Goal: Task Accomplishment & Management: Manage account settings

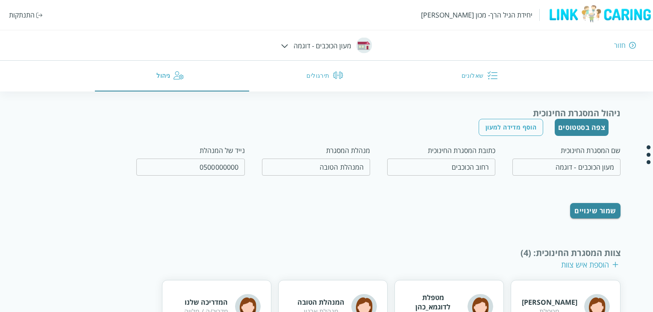
click at [467, 74] on button "שאלונים" at bounding box center [481, 76] width 155 height 31
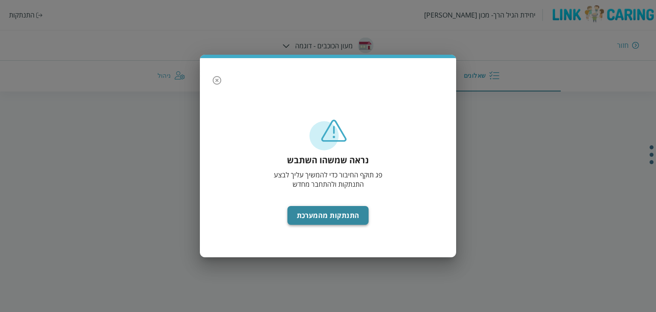
click at [338, 214] on button "התנתקות מהמערכת" at bounding box center [329, 215] width 82 height 19
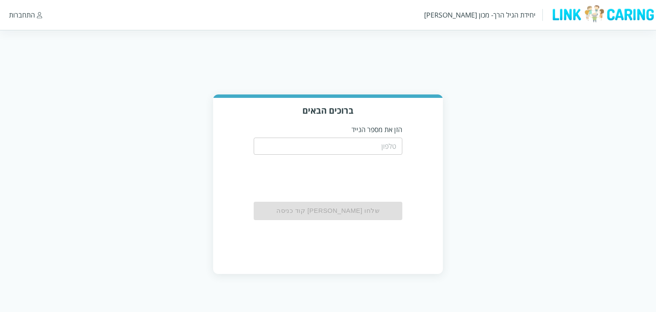
click at [370, 144] on input "tel" at bounding box center [328, 146] width 149 height 17
type input "0511111111"
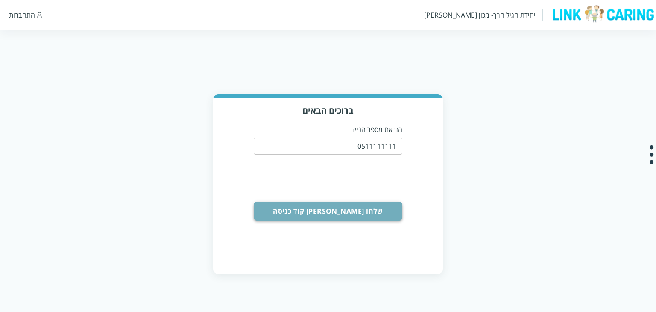
click at [311, 211] on button "שלחו [PERSON_NAME] קוד כניסה" at bounding box center [328, 211] width 149 height 19
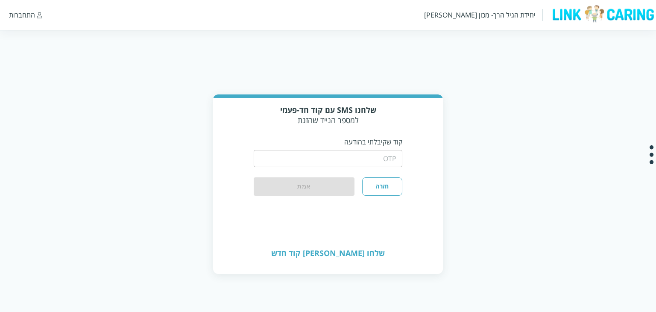
click at [323, 153] on input "string" at bounding box center [328, 158] width 149 height 17
type input "1234"
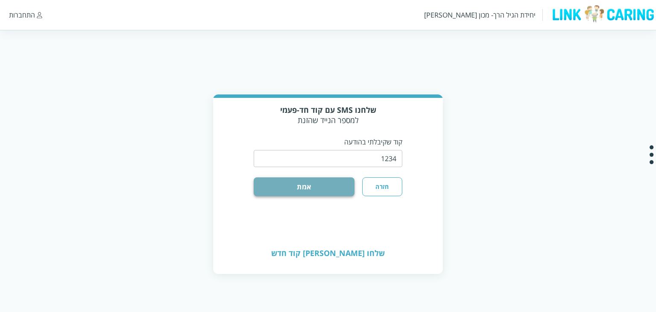
click at [291, 184] on button "אמת" at bounding box center [304, 186] width 101 height 19
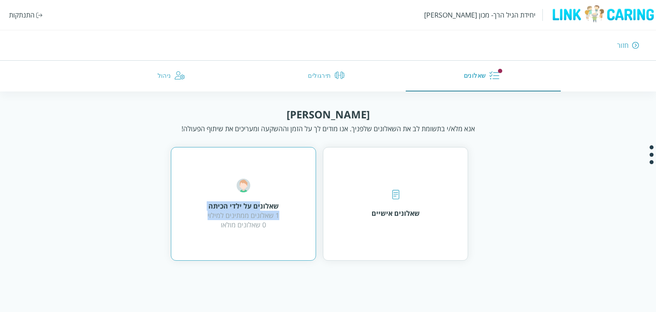
drag, startPoint x: 259, startPoint y: 209, endPoint x: 203, endPoint y: 214, distance: 56.2
click at [203, 214] on div "שאלונים על ילדי הכיתה 1 שאלונים ממתינים למילוי 0 שאלונים מולאו" at bounding box center [243, 204] width 145 height 114
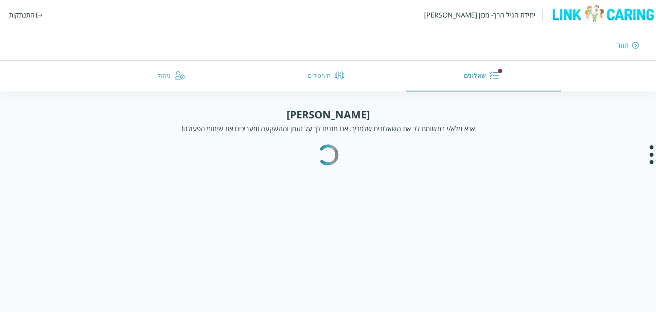
click at [203, 164] on html "יחידת הגיל הרך- מכון [PERSON_NAME] התנתקות חזור שאלונים תירגולים ניהול [PERSON_…" at bounding box center [328, 82] width 656 height 164
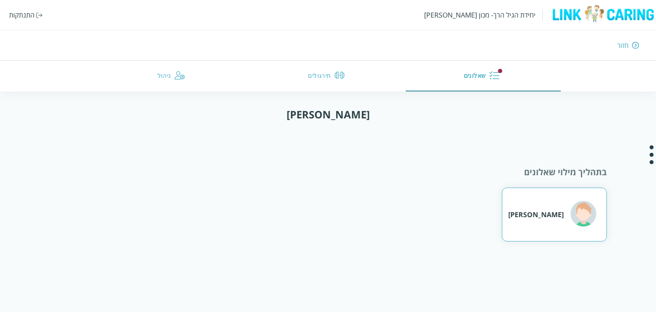
click at [544, 210] on div "[PERSON_NAME]" at bounding box center [536, 214] width 56 height 9
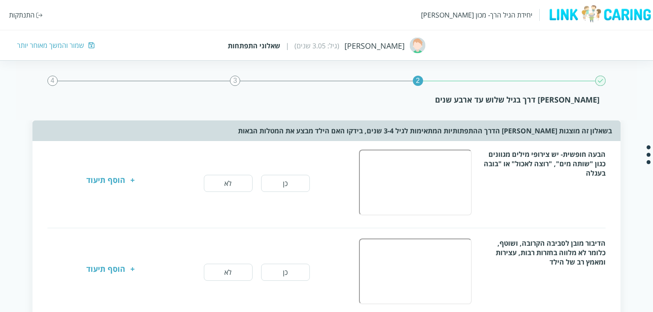
click at [290, 184] on button "כן" at bounding box center [285, 183] width 49 height 17
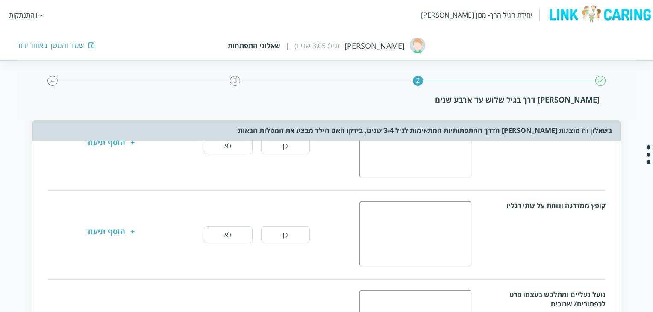
scroll to position [256, 0]
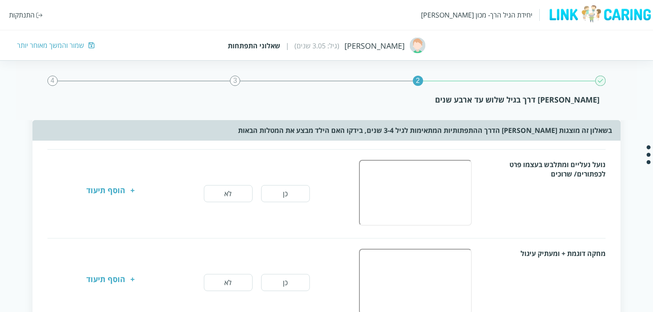
click at [234, 194] on button "לא" at bounding box center [228, 193] width 49 height 17
click at [282, 280] on button "כן" at bounding box center [285, 282] width 49 height 17
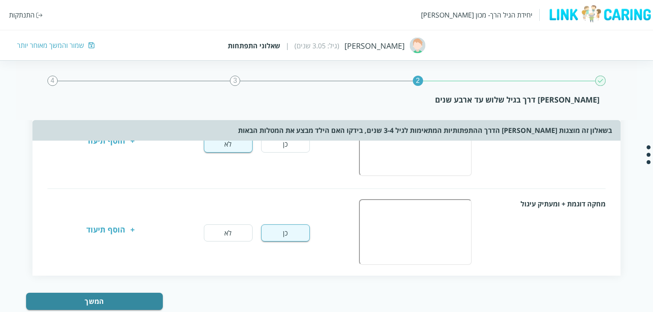
scroll to position [326, 0]
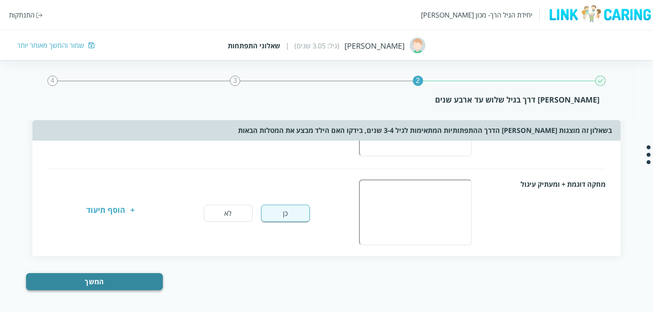
click at [88, 279] on button "המשך" at bounding box center [94, 281] width 137 height 17
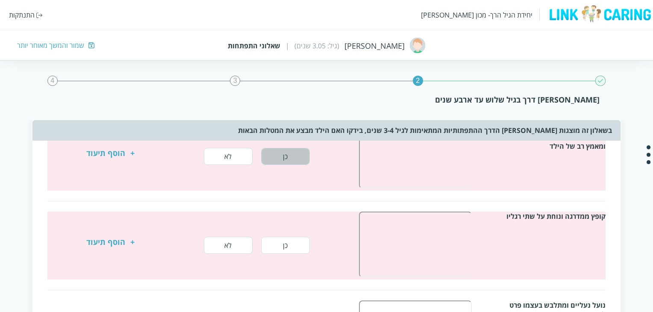
click at [279, 161] on button "כן" at bounding box center [285, 156] width 49 height 17
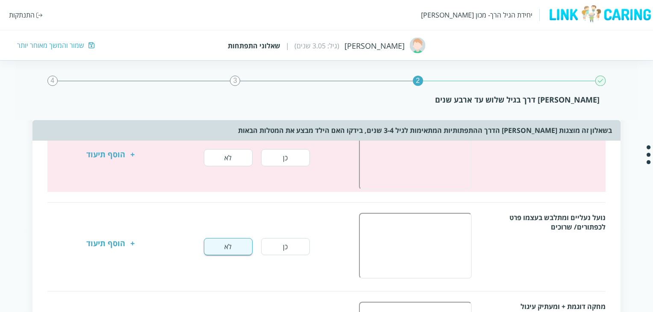
scroll to position [204, 0]
click at [232, 159] on button "לא" at bounding box center [228, 157] width 49 height 17
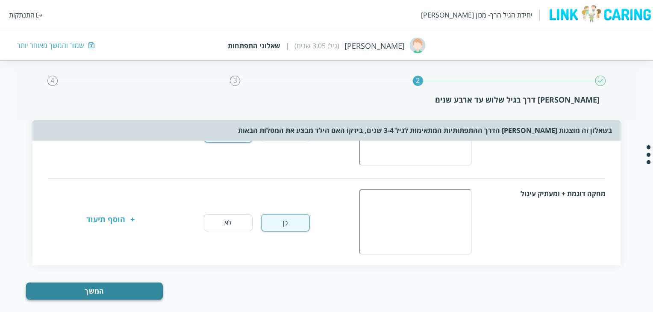
scroll to position [326, 0]
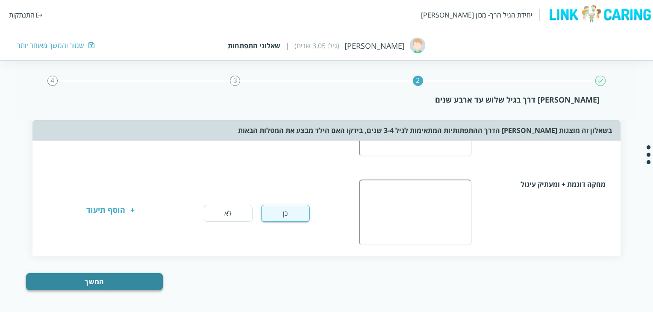
click at [108, 276] on button "המשך" at bounding box center [94, 281] width 137 height 17
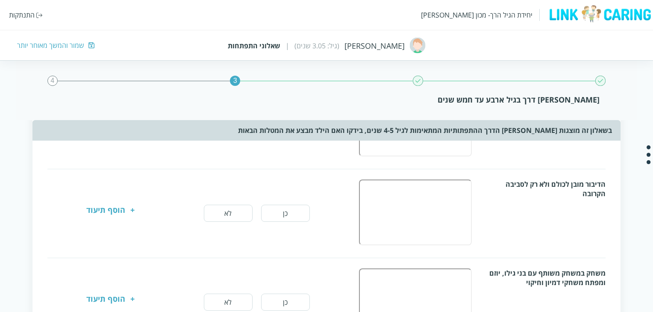
scroll to position [0, 0]
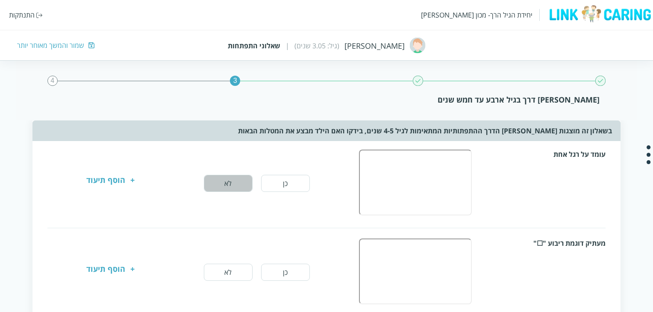
click at [229, 185] on button "לא" at bounding box center [228, 183] width 49 height 17
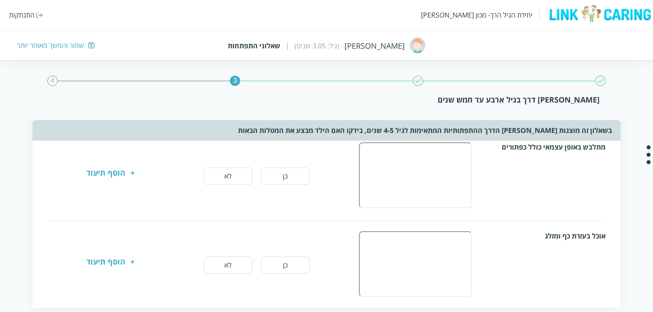
scroll to position [591, 0]
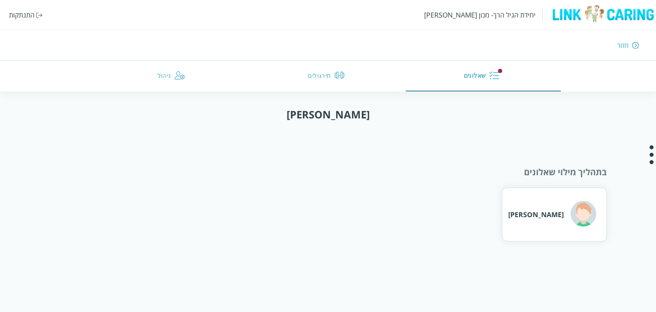
click at [306, 77] on button "תירגולים" at bounding box center [328, 76] width 156 height 31
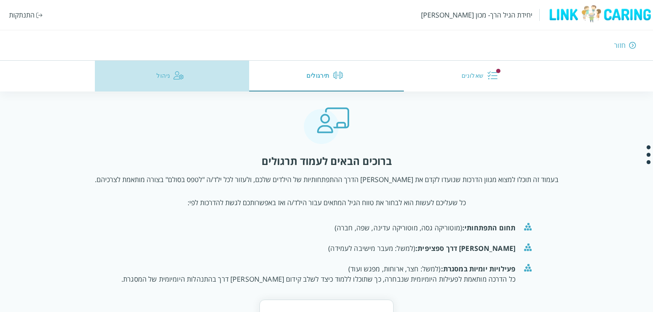
click at [168, 72] on button "ניהול" at bounding box center [172, 76] width 155 height 31
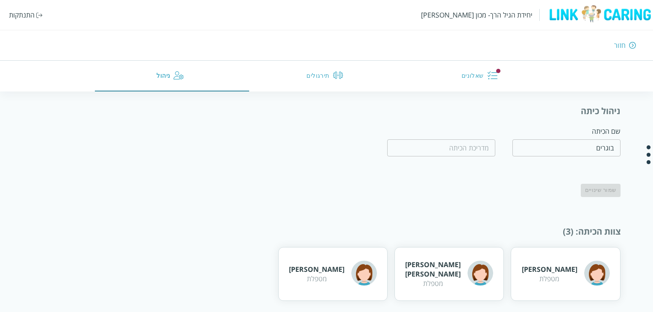
scroll to position [123, 0]
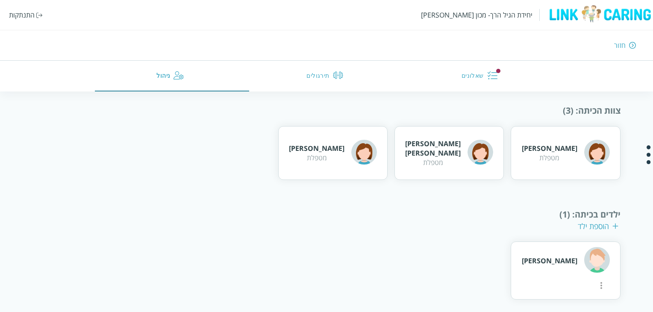
click at [494, 72] on img "button" at bounding box center [492, 75] width 10 height 10
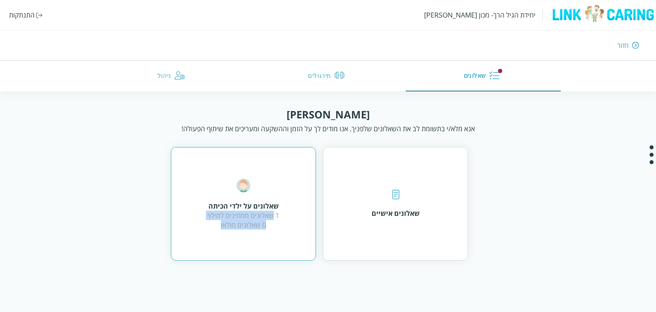
drag, startPoint x: 273, startPoint y: 217, endPoint x: 199, endPoint y: 221, distance: 74.8
click at [199, 221] on div "שאלונים על ילדי הכיתה 1 שאלונים ממתינים למילוי 0 שאלונים מולאו" at bounding box center [243, 204] width 145 height 114
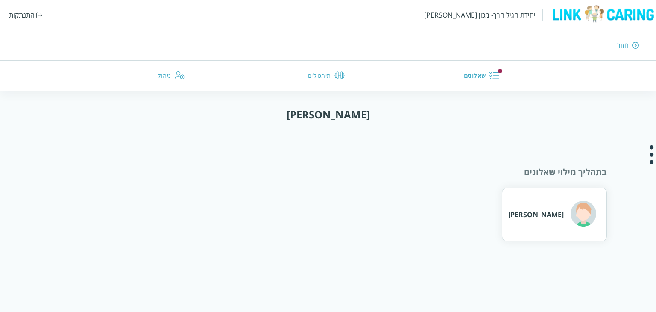
click at [329, 82] on button "תירגולים" at bounding box center [328, 76] width 156 height 31
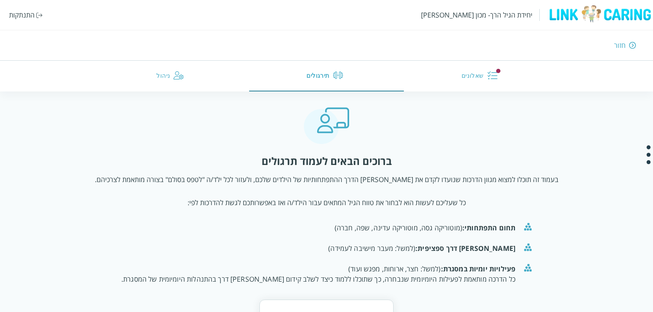
click at [467, 67] on button "שאלונים" at bounding box center [481, 76] width 155 height 31
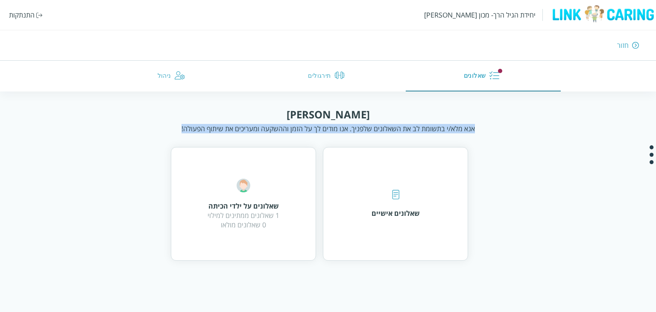
drag, startPoint x: 165, startPoint y: 123, endPoint x: 513, endPoint y: 119, distance: 347.4
click at [513, 119] on div "שלום רות אנא מלא/י בתשומת לב את השאלונים שלפניך. אנו מודים לך על הזמן וההשקעה ו…" at bounding box center [328, 120] width 502 height 26
click at [513, 120] on div "שלום רות אנא מלא/י בתשומת לב את השאלונים שלפניך. אנו מודים לך על הזמן וההשקעה ו…" at bounding box center [328, 120] width 502 height 26
drag, startPoint x: 485, startPoint y: 124, endPoint x: 142, endPoint y: 126, distance: 343.1
click at [143, 126] on div "שלום רות אנא מלא/י בתשומת לב את השאלונים שלפניך. אנו מודים לך על הזמן וההשקעה ו…" at bounding box center [328, 120] width 502 height 26
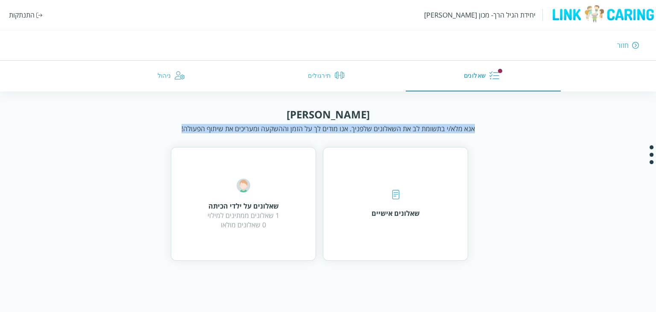
click at [142, 127] on div "שלום רות אנא מלא/י בתשומת לב את השאלונים שלפניך. אנו מודים לך על הזמן וההשקעה ו…" at bounding box center [328, 120] width 502 height 26
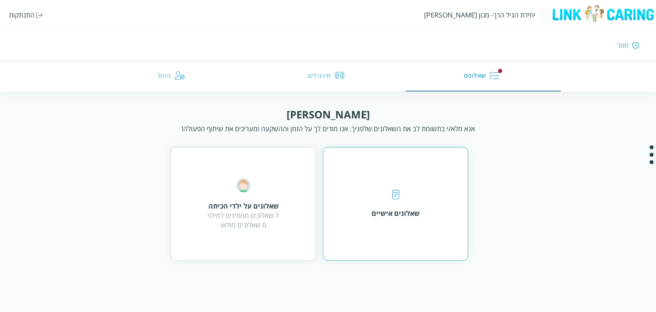
click at [378, 213] on div "שאלונים אישיים" at bounding box center [396, 212] width 48 height 9
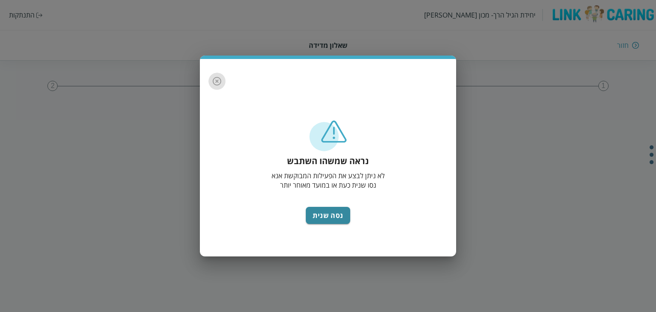
click at [217, 75] on button "button" at bounding box center [216, 81] width 17 height 17
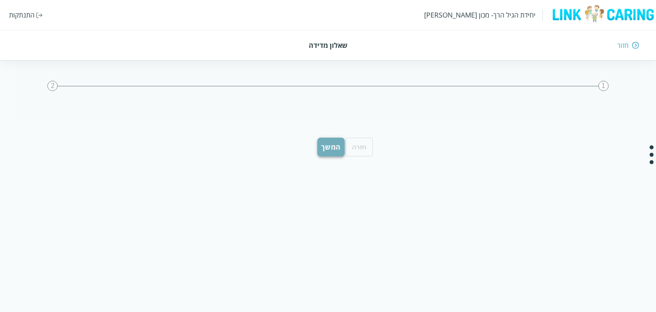
click at [329, 149] on button "המשך" at bounding box center [330, 147] width 27 height 19
click at [331, 147] on button "המשך" at bounding box center [330, 147] width 27 height 19
click at [627, 45] on div "חזור" at bounding box center [623, 45] width 12 height 9
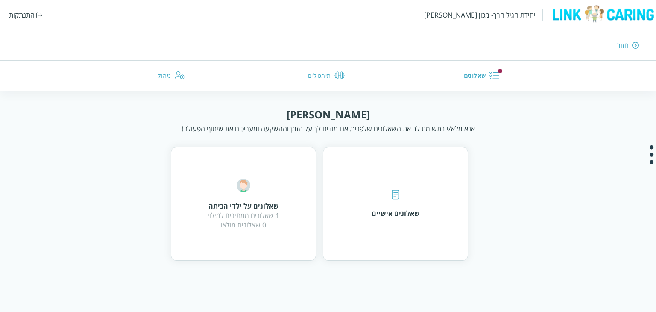
drag, startPoint x: 346, startPoint y: 270, endPoint x: 335, endPoint y: 271, distance: 11.1
drag, startPoint x: 335, startPoint y: 271, endPoint x: 178, endPoint y: 137, distance: 207.0
click at [178, 137] on div "שלום רות אנא מלא/י בתשומת לב את השאלונים שלפניך. אנו מודים לך על הזמן וההשקעה ו…" at bounding box center [328, 183] width 558 height 153
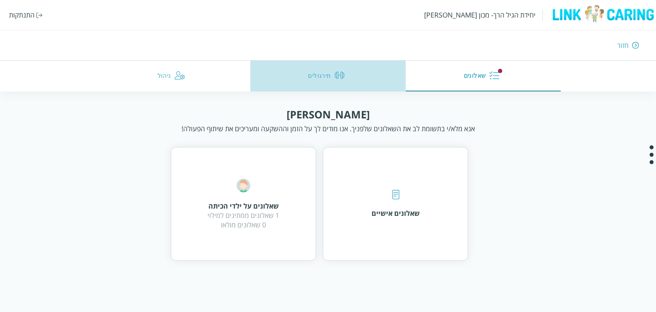
click at [291, 71] on button "תירגולים" at bounding box center [328, 76] width 156 height 31
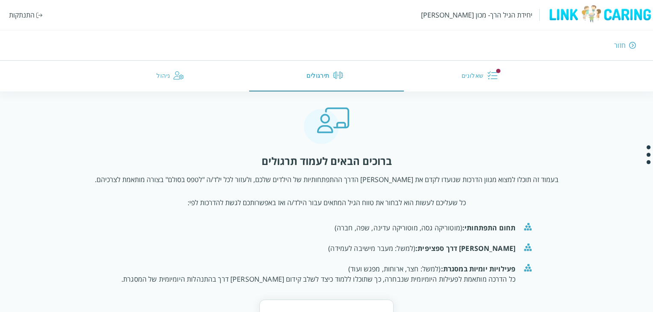
click at [462, 224] on strong "תחום התפתחותי:" at bounding box center [488, 227] width 53 height 9
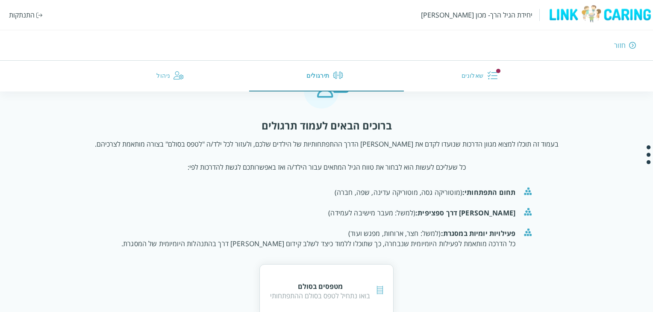
scroll to position [58, 0]
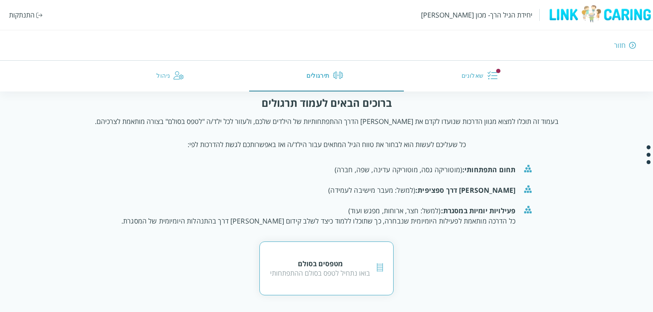
click at [327, 265] on div "מטפסים בסולם" at bounding box center [320, 263] width 100 height 9
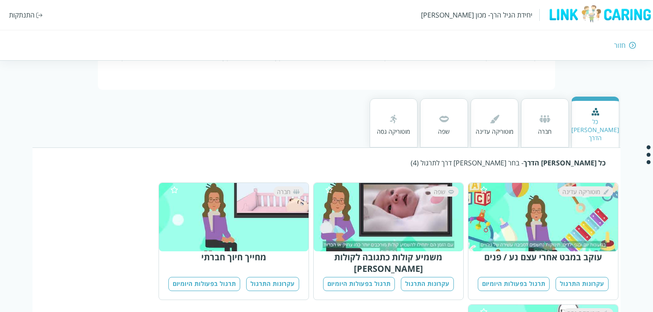
scroll to position [164, 0]
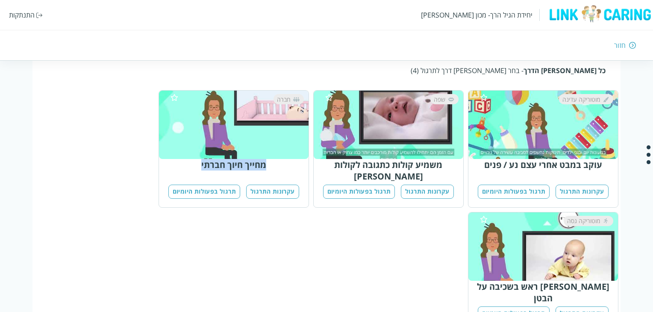
drag, startPoint x: 269, startPoint y: 154, endPoint x: 197, endPoint y: 156, distance: 72.2
click at [197, 159] on div "מחייך חיוך חברתי" at bounding box center [233, 165] width 139 height 12
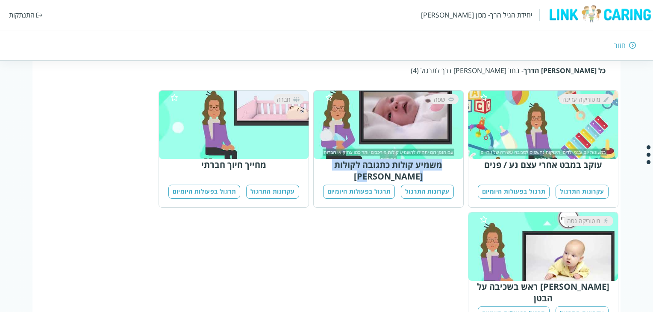
drag, startPoint x: 453, startPoint y: 152, endPoint x: 320, endPoint y: 151, distance: 132.9
click at [320, 159] on div "משמיע קולות כתגובה לקולות אדם" at bounding box center [388, 170] width 139 height 23
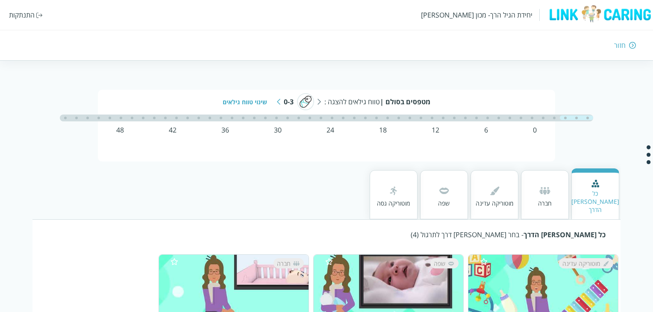
scroll to position [58, 0]
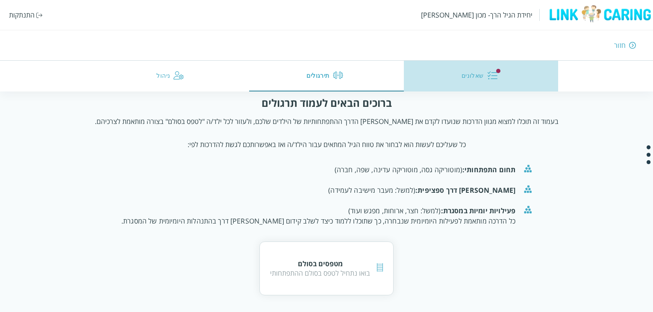
click at [476, 77] on button "שאלונים" at bounding box center [481, 76] width 155 height 31
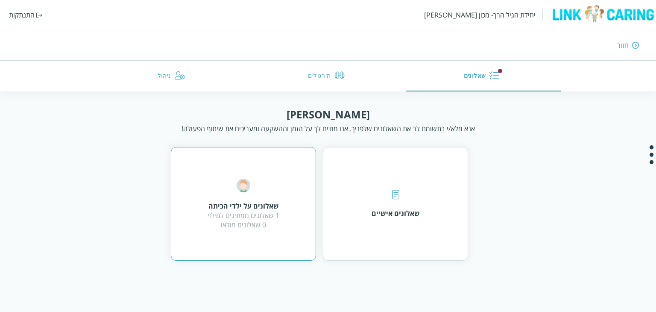
click at [264, 214] on div "1 שאלונים ממתינים למילוי 0 שאלונים מולאו" at bounding box center [244, 220] width 72 height 19
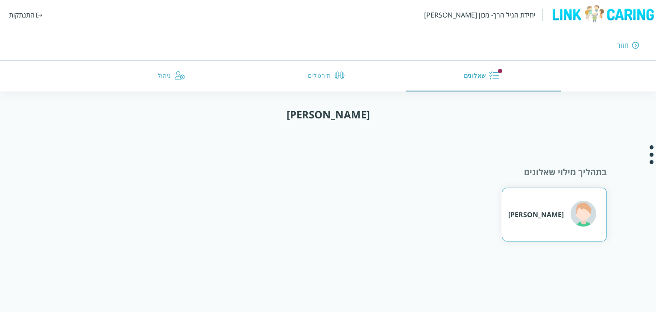
click at [553, 212] on div "שאול המלך" at bounding box center [536, 214] width 56 height 9
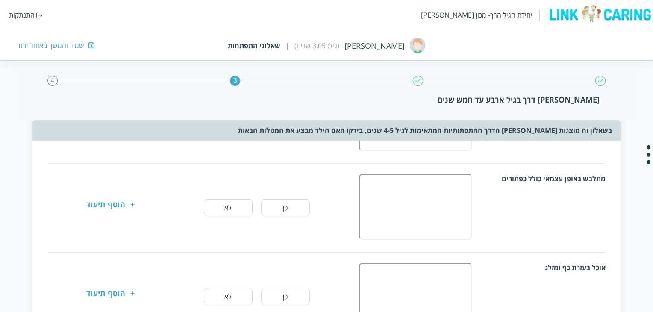
scroll to position [420, 0]
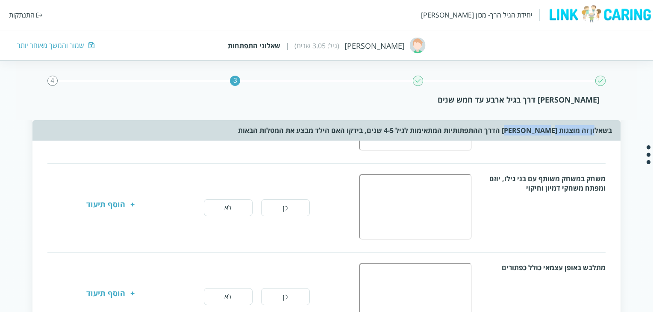
drag, startPoint x: 593, startPoint y: 127, endPoint x: 520, endPoint y: 129, distance: 73.9
click at [520, 129] on div "בשאלון זה מוצגות אבני הדרך ההתפתותיות המתאימות לגיל 4-5 שנים, בידקו האם הילד מב…" at bounding box center [325, 130] width 587 height 21
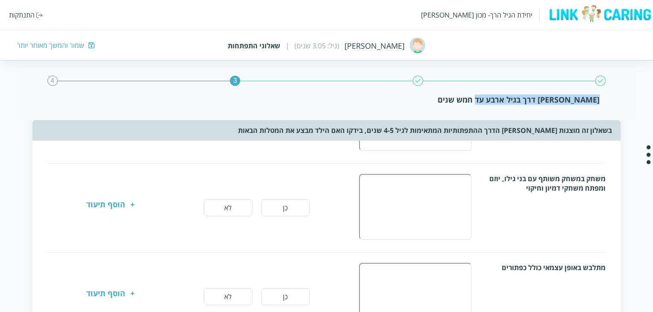
drag, startPoint x: 602, startPoint y: 101, endPoint x: 461, endPoint y: 107, distance: 140.2
click at [461, 107] on div "3 4 אבני דרך בגיל ארבע עד חמש שנים" at bounding box center [326, 90] width 620 height 60
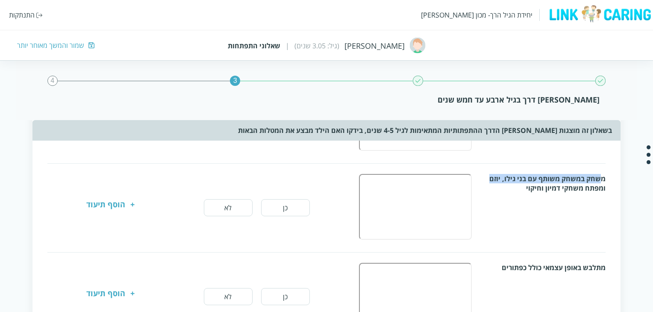
drag, startPoint x: 602, startPoint y: 180, endPoint x: 490, endPoint y: 176, distance: 112.0
click at [490, 176] on div "משחק במשחק משותף עם בני גילו, יוזם ומפתח משחקי דמיון וחיקוי" at bounding box center [544, 183] width 122 height 19
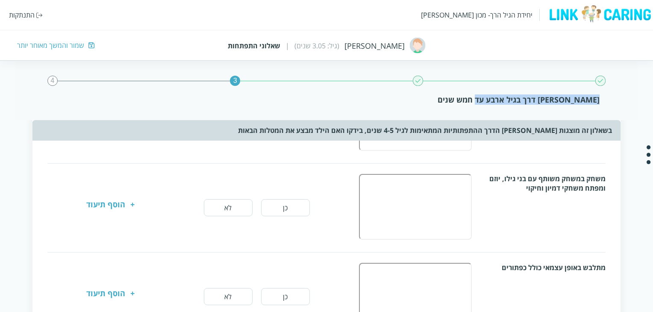
drag, startPoint x: 603, startPoint y: 107, endPoint x: 438, endPoint y: 115, distance: 165.1
click at [438, 115] on div "3 4 אבני דרך בגיל ארבע עד חמש שנים" at bounding box center [326, 90] width 620 height 60
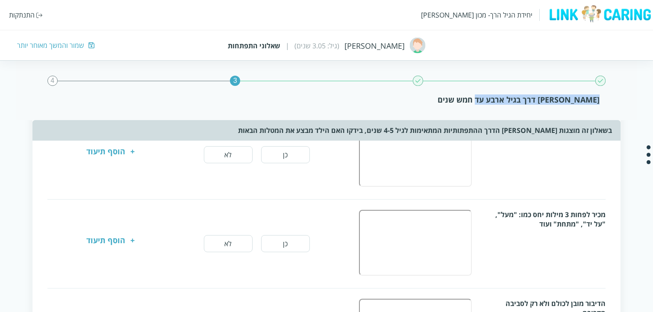
scroll to position [0, 0]
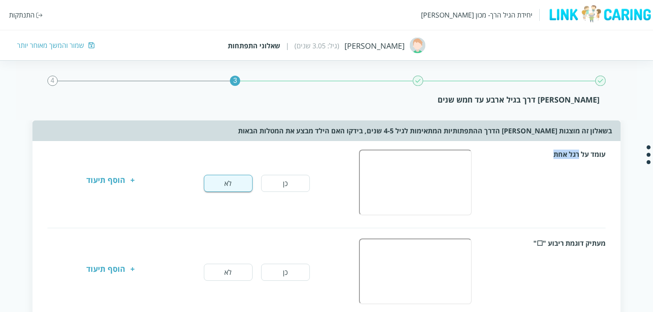
drag, startPoint x: 574, startPoint y: 156, endPoint x: 550, endPoint y: 156, distance: 23.9
click at [550, 156] on div "עומד על רגל אחת" at bounding box center [544, 154] width 122 height 9
click at [530, 257] on div "מעתיק דוגמת ריבוע "☐"" at bounding box center [479, 272] width 251 height 68
drag, startPoint x: 581, startPoint y: 244, endPoint x: 517, endPoint y: 235, distance: 64.6
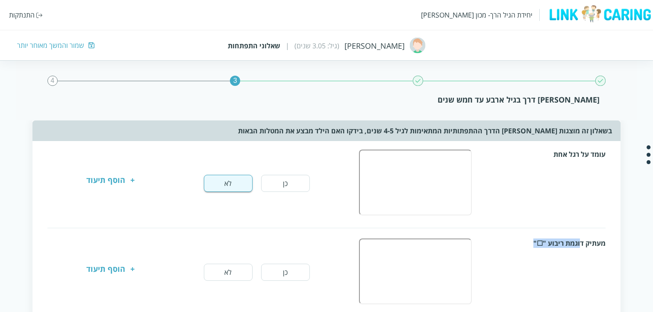
click at [296, 279] on button "כן" at bounding box center [285, 272] width 49 height 17
click at [203, 282] on div "מעתיק דוגמת ריבוע "☐" כן לא + הוסף תיעוד" at bounding box center [326, 272] width 558 height 68
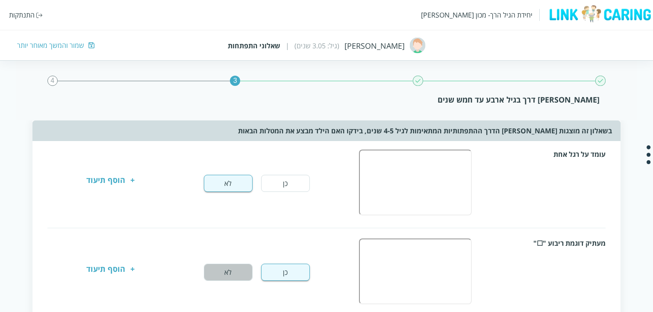
click at [232, 279] on button "לא" at bounding box center [228, 272] width 49 height 17
click at [280, 190] on button "כן" at bounding box center [285, 183] width 49 height 17
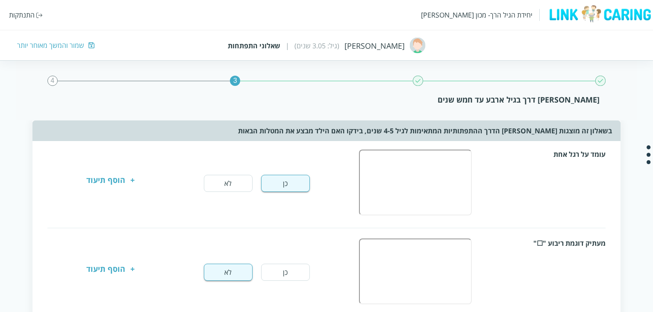
click at [134, 178] on div "כן לא + הוסף תיעוד" at bounding box center [206, 183] width 279 height 17
click at [130, 183] on div "+" at bounding box center [132, 183] width 4 height 17
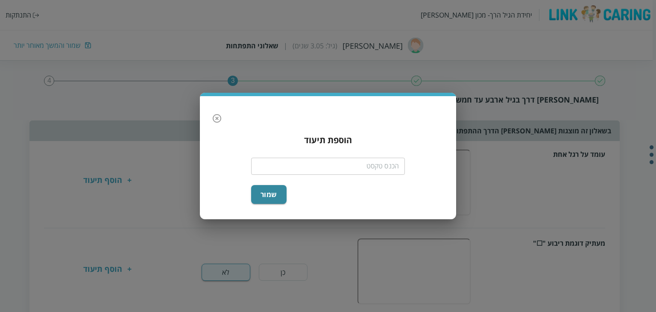
click at [319, 176] on div "​" at bounding box center [328, 165] width 154 height 22
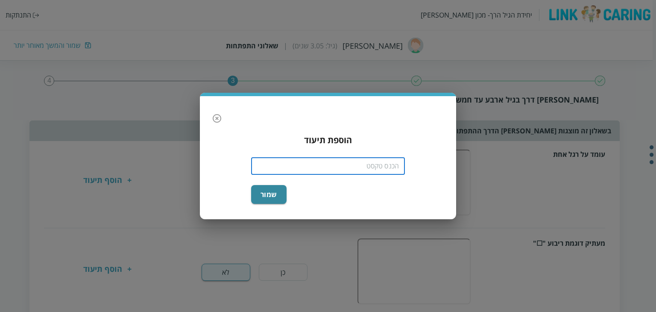
click at [321, 166] on input "text" at bounding box center [328, 166] width 154 height 17
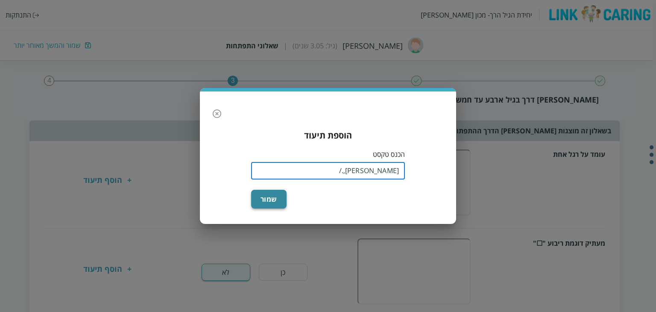
type input "zxcvbn,./"
click at [264, 194] on button "שמור" at bounding box center [268, 199] width 35 height 19
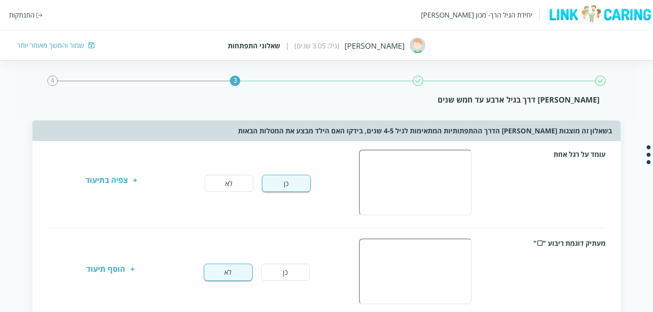
click at [130, 182] on div "+ צפיה בתיעוד" at bounding box center [111, 183] width 52 height 17
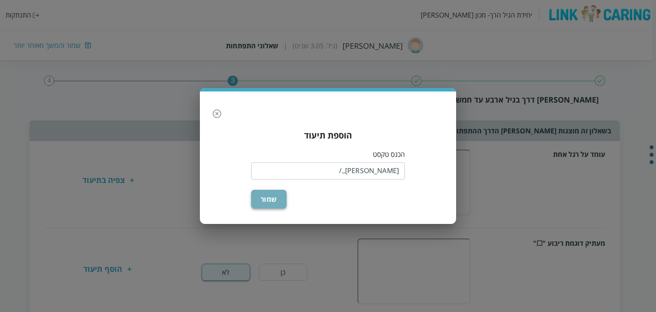
click at [276, 201] on button "שמור" at bounding box center [268, 199] width 35 height 19
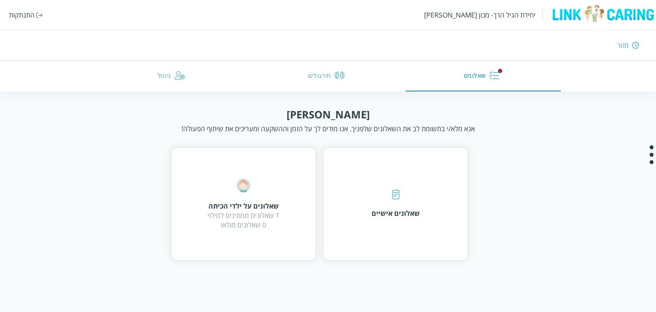
click at [327, 78] on button "תירגולים" at bounding box center [328, 76] width 156 height 31
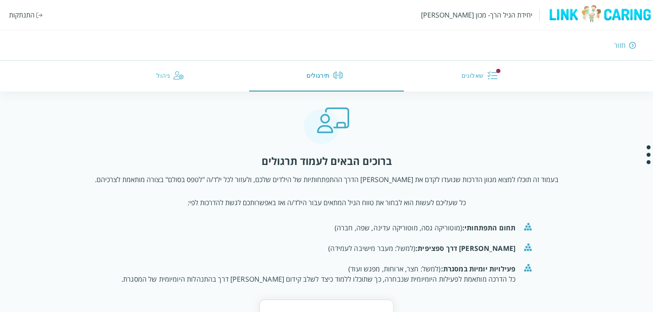
click at [195, 82] on button "ניהול" at bounding box center [172, 76] width 155 height 31
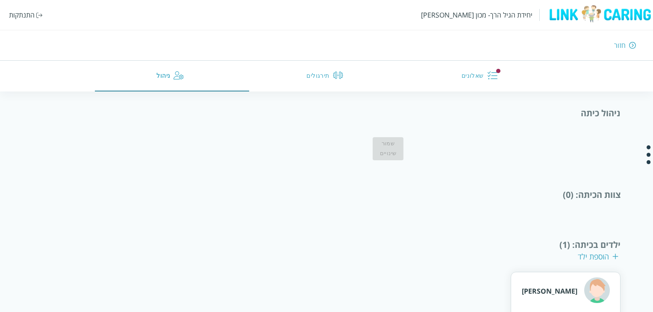
click at [318, 79] on button "תירגולים" at bounding box center [326, 76] width 155 height 31
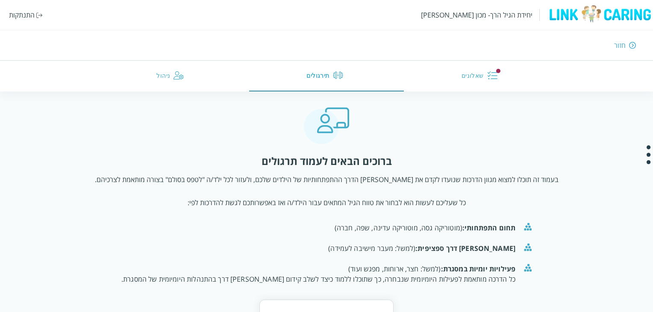
drag, startPoint x: 494, startPoint y: 72, endPoint x: 485, endPoint y: 77, distance: 10.5
click at [494, 73] on img "button" at bounding box center [492, 75] width 10 height 10
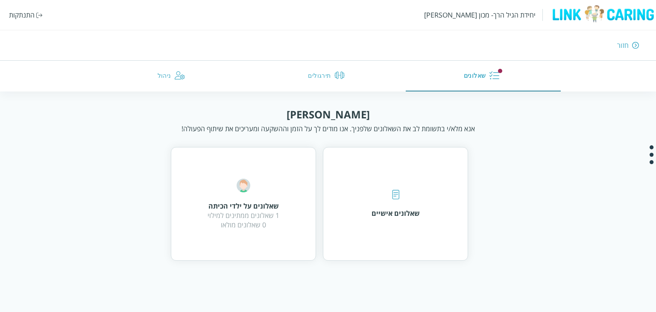
click at [181, 72] on img "button" at bounding box center [180, 75] width 10 height 10
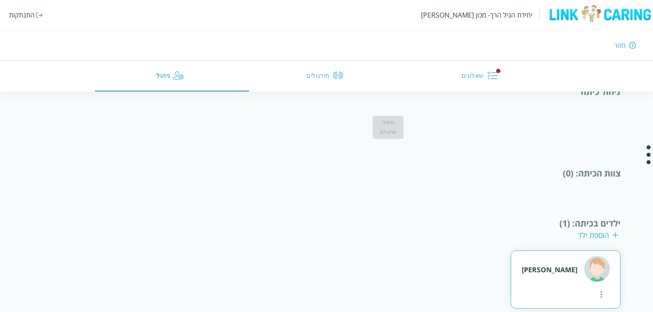
scroll to position [31, 0]
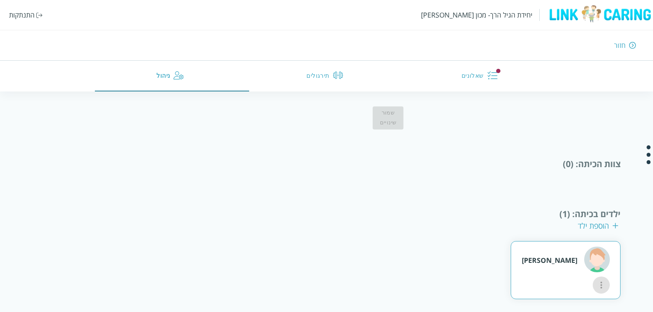
click at [600, 282] on icon "more" at bounding box center [601, 285] width 2 height 7
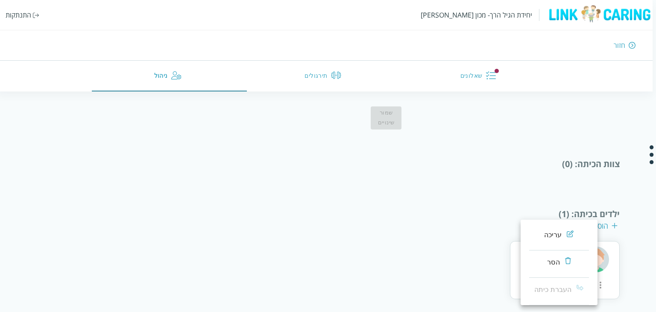
click at [424, 237] on div at bounding box center [328, 156] width 656 height 312
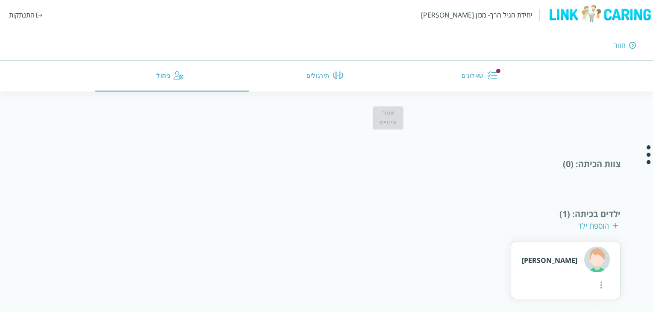
click at [594, 166] on div "צוות הכיתה : (0)" at bounding box center [325, 164] width 587 height 12
click at [408, 115] on div "שמור שינויים" at bounding box center [325, 114] width 587 height 32
click at [385, 114] on div "שמור שינויים" at bounding box center [388, 117] width 31 height 23
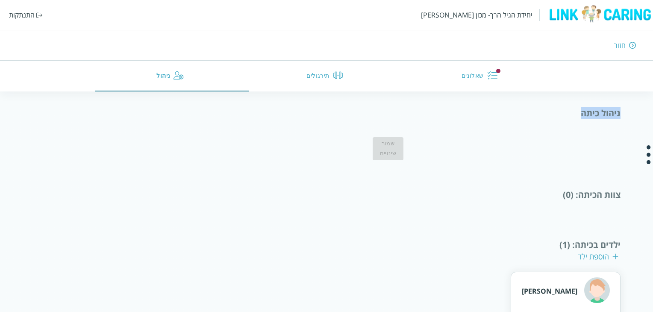
drag, startPoint x: 581, startPoint y: 111, endPoint x: 637, endPoint y: 111, distance: 55.5
click at [637, 111] on div "ניהול כיתה שמור שינויים צוות הכיתה : (0) ילדים בכיתה : (1) הוספת ילד שאול המלך" at bounding box center [326, 218] width 653 height 223
drag, startPoint x: 637, startPoint y: 111, endPoint x: 616, endPoint y: 111, distance: 20.9
click at [636, 111] on div "ניהול כיתה שמור שינויים צוות הכיתה : (0) ילדים בכיתה : (1) הוספת ילד שאול המלך" at bounding box center [326, 218] width 653 height 223
click at [390, 162] on div "ניהול כיתה שמור שינויים צוות הכיתה : (0) ילדים בכיתה : (1) הוספת ילד שאול המלך" at bounding box center [325, 218] width 587 height 223
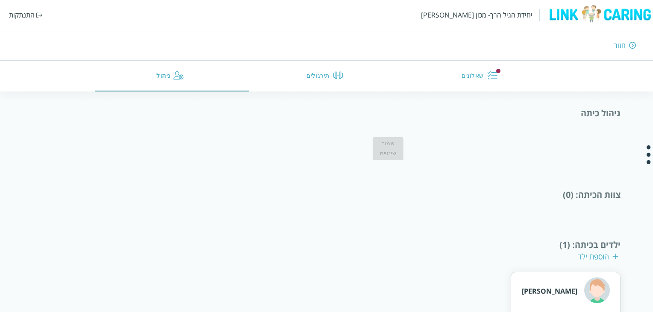
click at [388, 146] on div "שמור שינויים" at bounding box center [388, 148] width 31 height 23
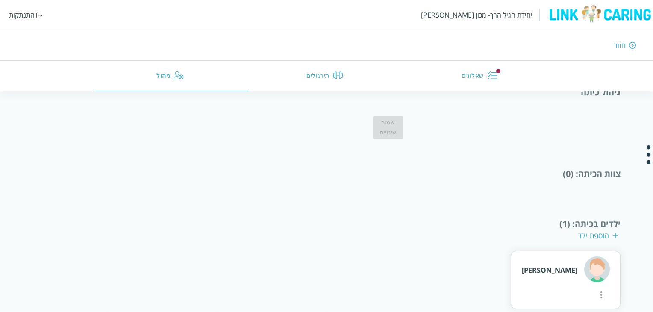
scroll to position [31, 0]
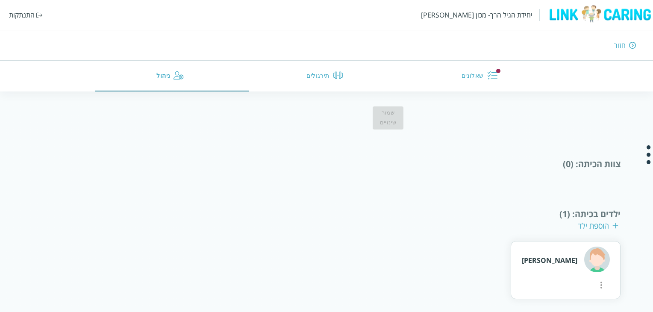
click at [596, 226] on div "הוספת ילד" at bounding box center [598, 225] width 41 height 10
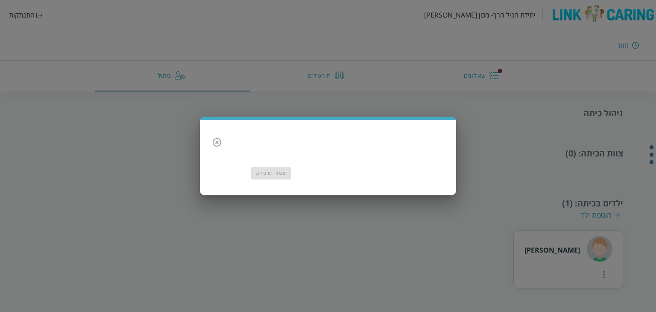
click at [220, 141] on icon "button" at bounding box center [217, 142] width 10 height 10
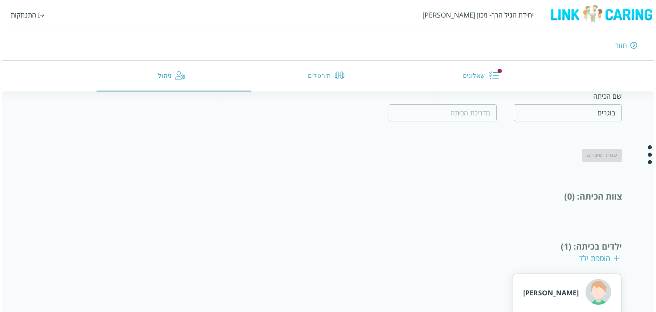
scroll to position [70, 0]
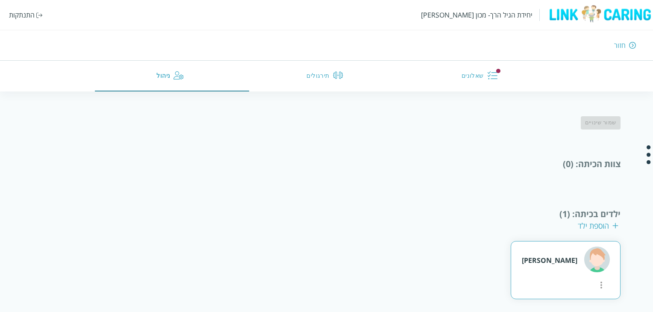
click at [593, 276] on button "more" at bounding box center [601, 284] width 17 height 17
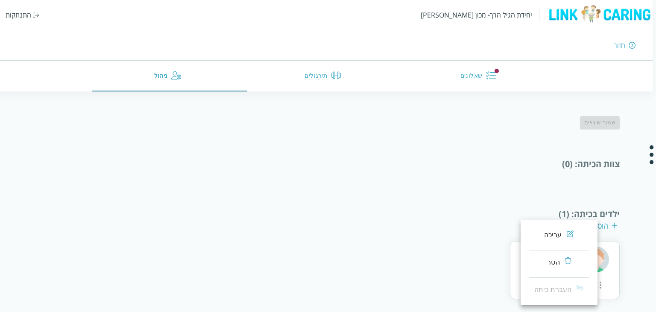
click at [546, 238] on div "עריכה" at bounding box center [553, 235] width 18 height 10
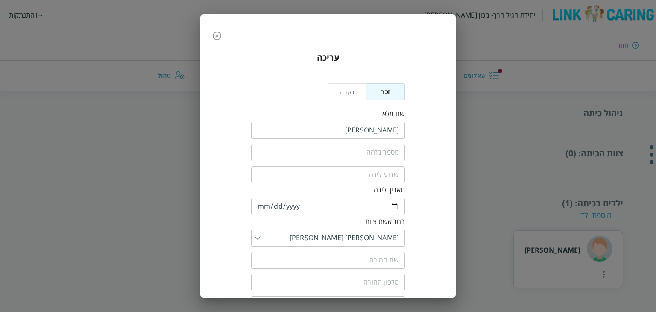
click at [349, 86] on button "נקבה" at bounding box center [347, 91] width 39 height 17
click at [391, 93] on button "זכר" at bounding box center [385, 91] width 39 height 17
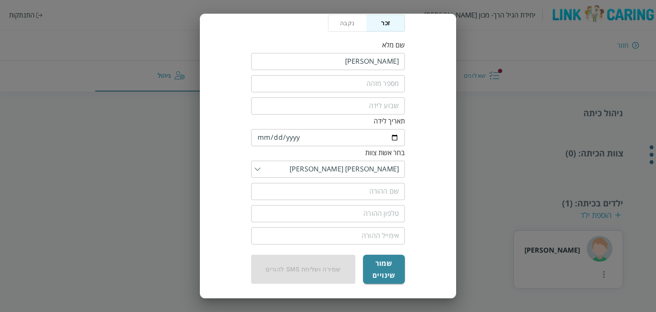
scroll to position [69, 0]
click at [379, 191] on input "text" at bounding box center [328, 190] width 154 height 17
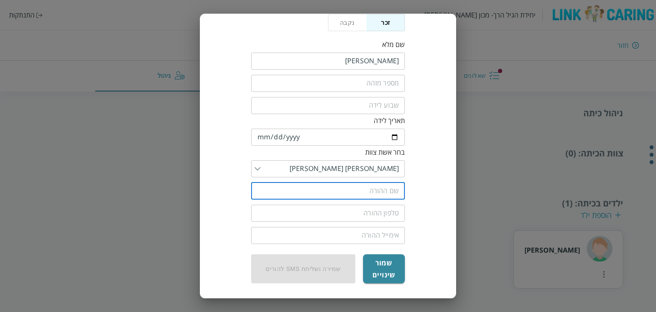
type input "k"
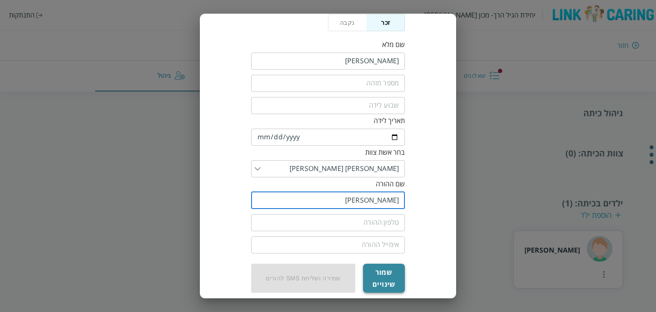
type input "לאה"
click at [396, 273] on button "שמור שינויים" at bounding box center [384, 278] width 42 height 29
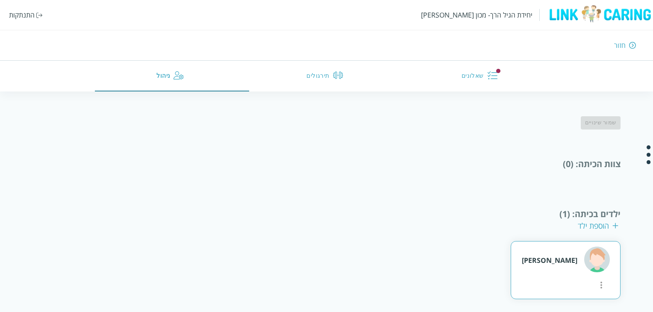
click at [596, 280] on icon "more" at bounding box center [601, 285] width 10 height 10
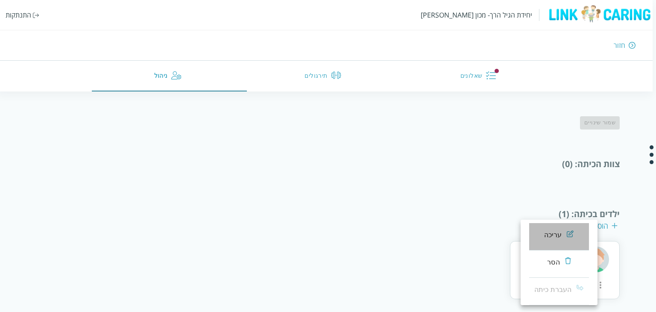
click at [537, 230] on li "עריכה" at bounding box center [559, 236] width 60 height 27
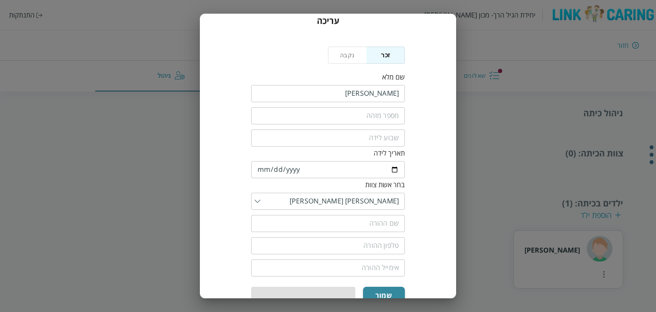
scroll to position [69, 0]
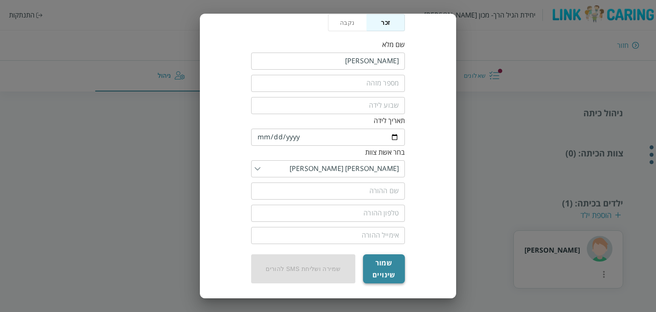
click at [388, 271] on button "שמור שינויים" at bounding box center [384, 268] width 42 height 29
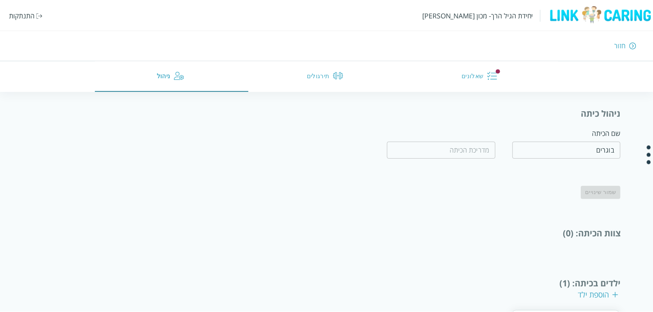
scroll to position [70, 0]
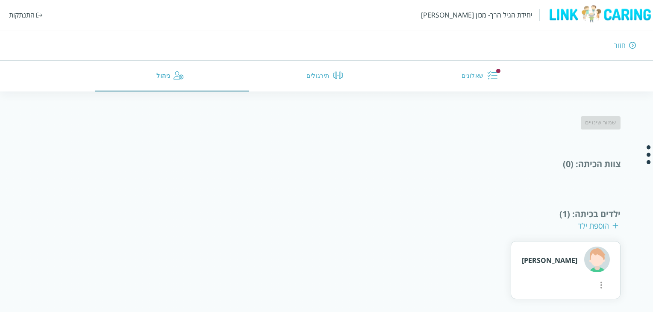
drag, startPoint x: 604, startPoint y: 224, endPoint x: 507, endPoint y: 212, distance: 98.1
click at [505, 212] on div "ילדים בכיתה : (1) הוספת ילד" at bounding box center [325, 219] width 587 height 23
click at [598, 222] on div "הוספת ילד" at bounding box center [598, 225] width 41 height 10
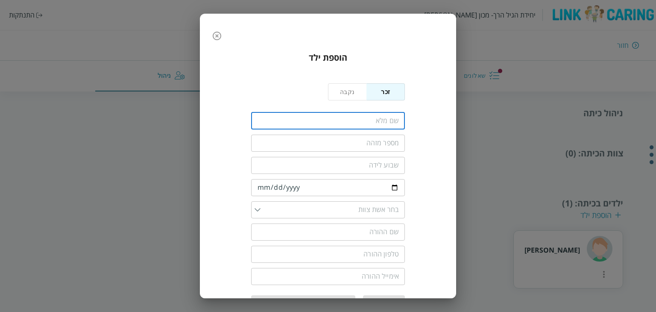
click at [372, 115] on input "fullName" at bounding box center [328, 120] width 154 height 17
type input "שאול המלך"
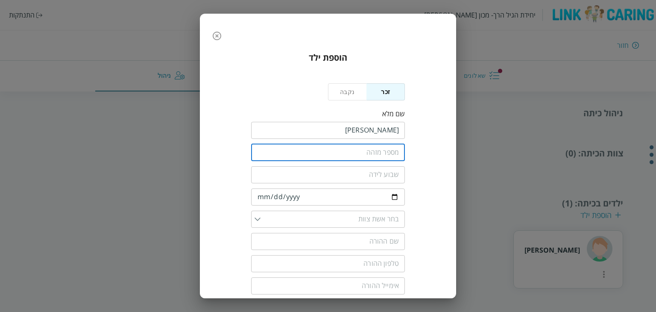
click at [323, 156] on input "text" at bounding box center [328, 152] width 154 height 17
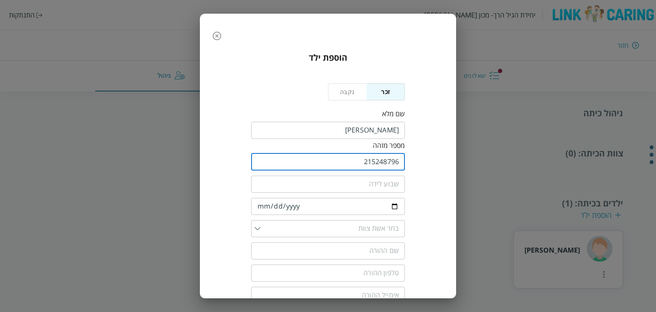
scroll to position [47, 0]
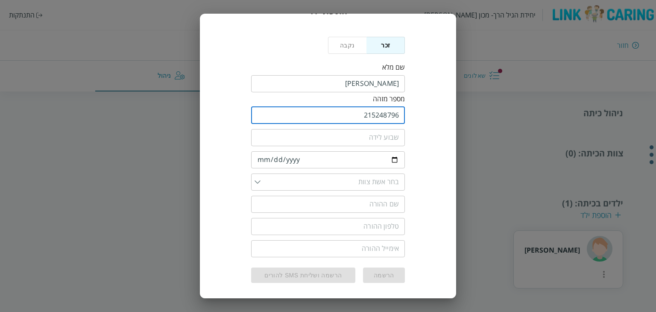
type input "215248796"
click at [379, 178] on input "list" at bounding box center [330, 181] width 138 height 17
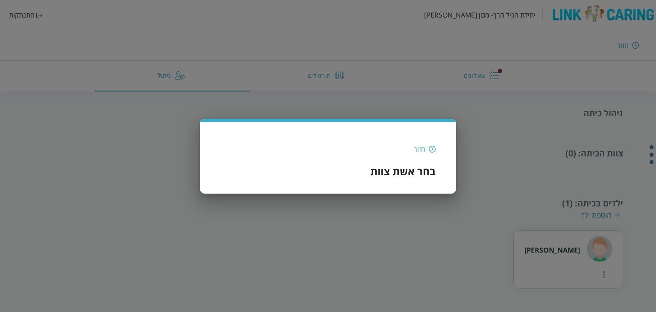
scroll to position [0, 0]
click at [391, 167] on h3 "בחר אשת צוות" at bounding box center [402, 171] width 65 height 14
click at [417, 148] on div "חזור" at bounding box center [420, 148] width 12 height 9
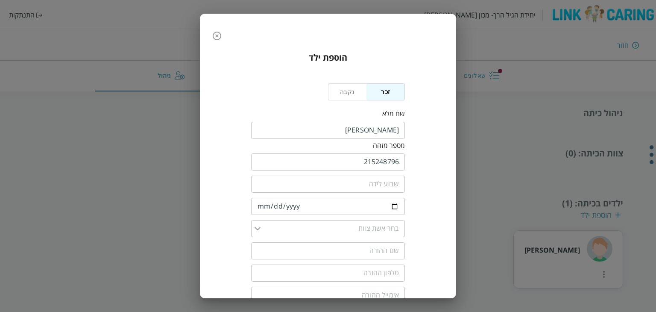
click at [258, 230] on div "​" at bounding box center [328, 228] width 154 height 17
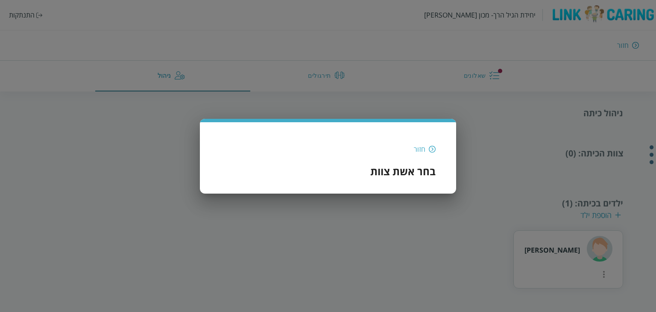
click at [377, 169] on h3 "בחר אשת צוות" at bounding box center [402, 171] width 65 height 14
click at [423, 153] on div "חזור" at bounding box center [420, 148] width 12 height 9
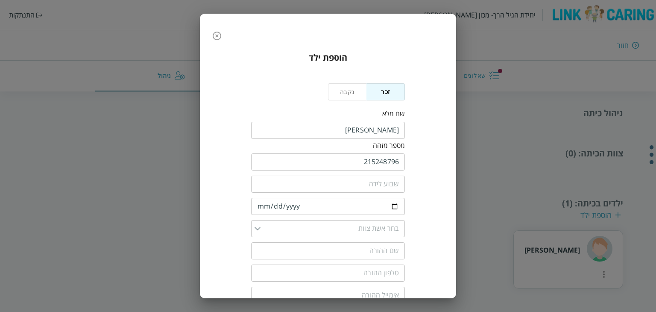
click at [364, 245] on input "text" at bounding box center [328, 250] width 154 height 17
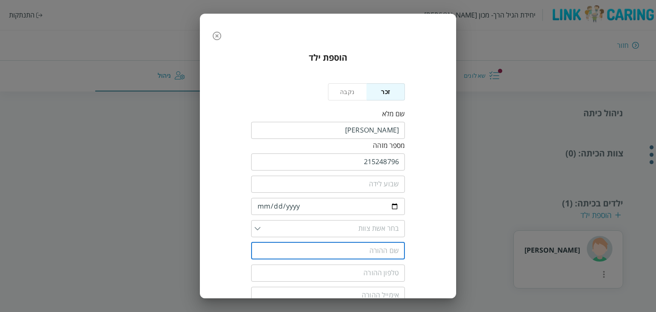
type input "לאה"
click at [322, 272] on div "​" at bounding box center [328, 281] width 154 height 22
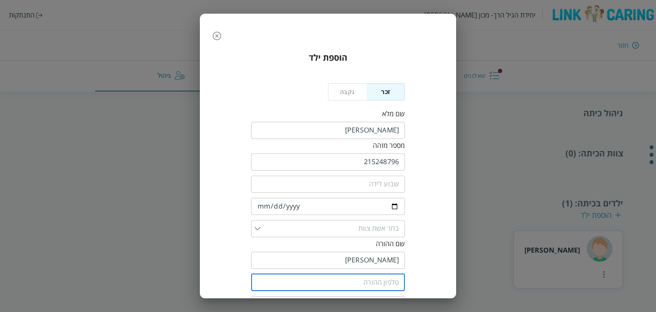
click at [322, 279] on input "tel" at bounding box center [328, 282] width 154 height 17
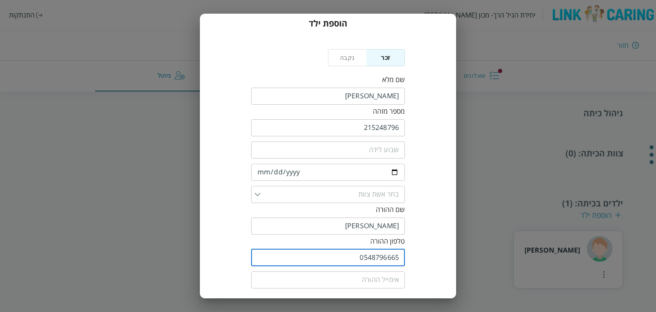
scroll to position [65, 0]
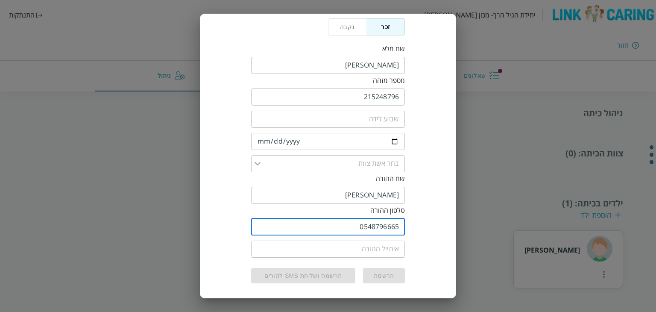
type input "0548796665"
click at [378, 255] on input "email" at bounding box center [328, 249] width 154 height 17
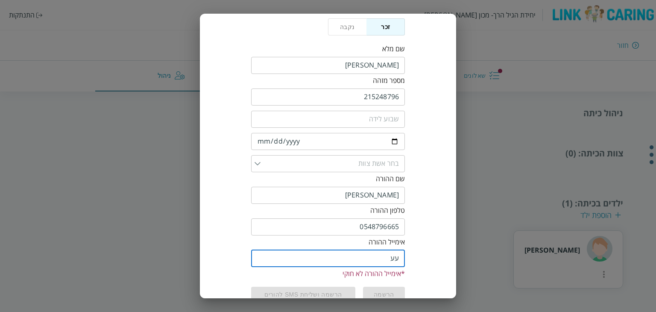
type input "ע"
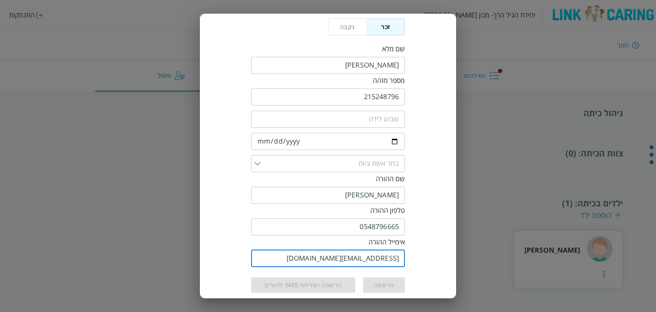
drag, startPoint x: 341, startPoint y: 253, endPoint x: 325, endPoint y: 316, distance: 65.4
type input "gadi@gmail.com"
drag, startPoint x: 325, startPoint y: 316, endPoint x: 313, endPoint y: 208, distance: 108.3
click at [313, 208] on div "טלפון ההורה" at bounding box center [328, 210] width 154 height 9
click at [379, 120] on input "number" at bounding box center [328, 119] width 154 height 17
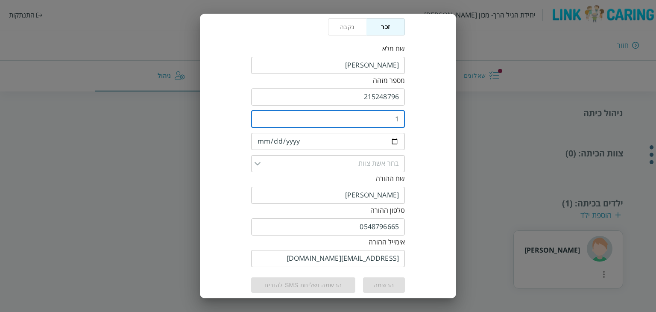
type input "1"
click at [261, 116] on input "1" at bounding box center [328, 119] width 154 height 17
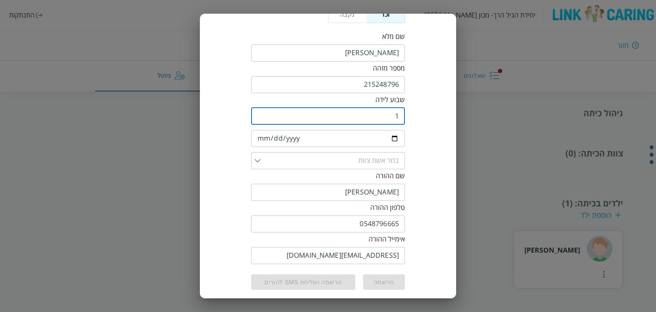
scroll to position [84, 0]
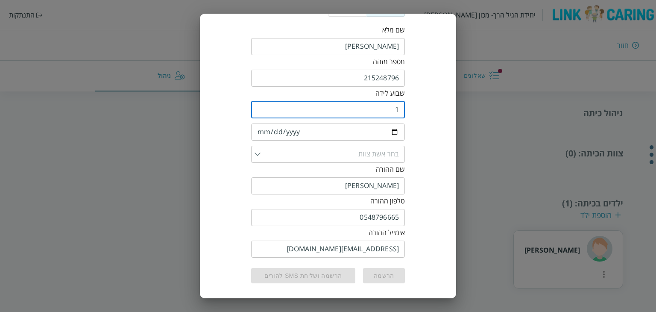
click at [370, 155] on input "list" at bounding box center [330, 154] width 138 height 17
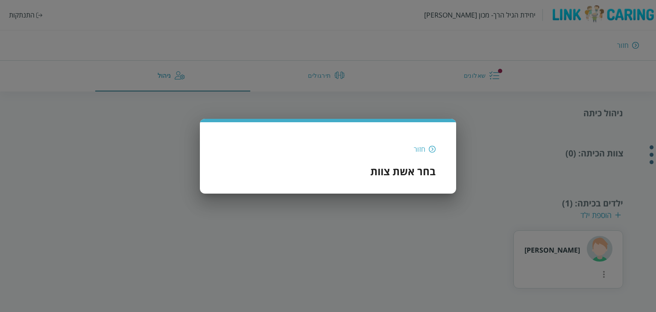
scroll to position [0, 0]
click at [409, 167] on h3 "בחר אשת צוות" at bounding box center [402, 171] width 65 height 14
click at [414, 153] on div "חזור בחר אשת צוות" at bounding box center [327, 160] width 215 height 49
click at [421, 148] on div "חזור" at bounding box center [420, 148] width 12 height 9
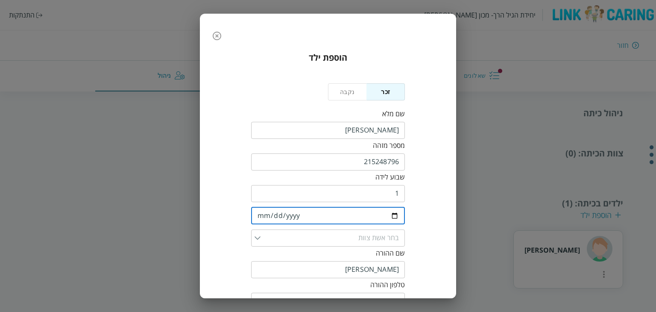
click at [393, 213] on input "date" at bounding box center [328, 215] width 154 height 17
type input "2025-09-13"
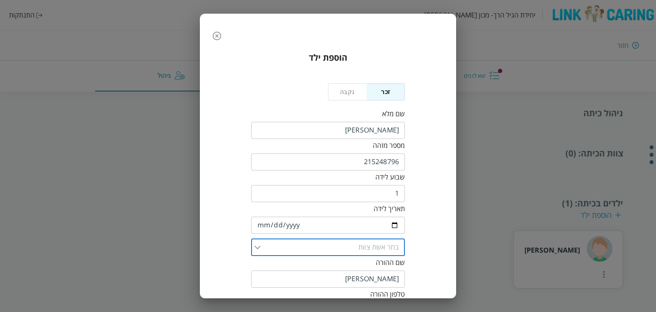
click at [355, 247] on input "list" at bounding box center [330, 247] width 138 height 17
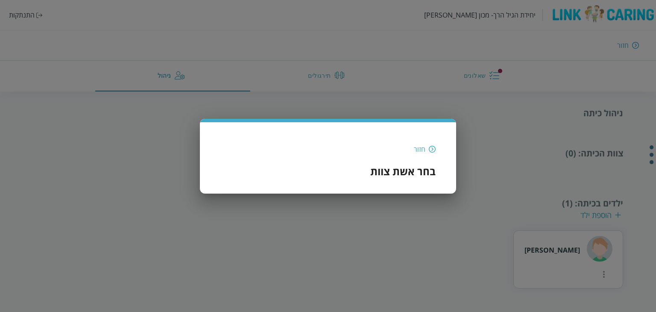
click at [423, 147] on div "חזור" at bounding box center [420, 148] width 12 height 9
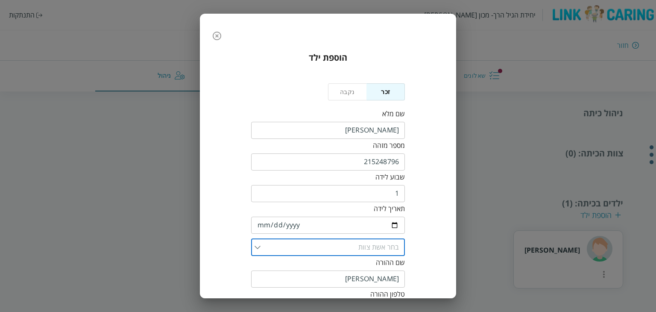
click at [363, 243] on input "list" at bounding box center [330, 247] width 138 height 17
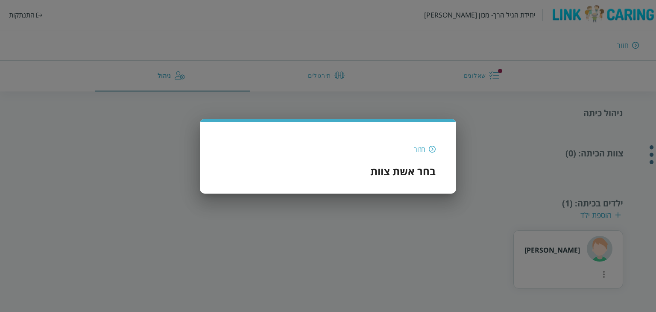
click at [431, 142] on div "חזור בחר אשת צוות" at bounding box center [327, 160] width 215 height 49
click at [422, 153] on div "חזור" at bounding box center [420, 148] width 12 height 9
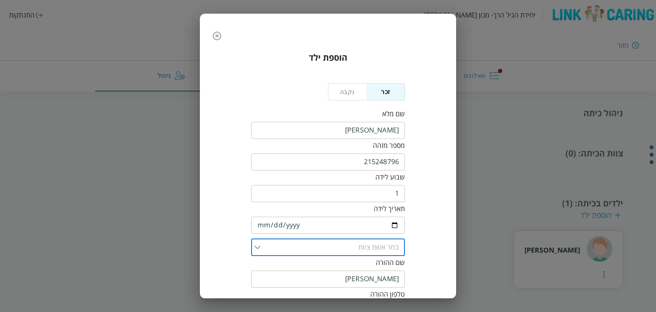
drag, startPoint x: 333, startPoint y: 242, endPoint x: 314, endPoint y: 272, distance: 35.8
click at [314, 272] on form "נקבה זכר שם מלא ​ מספר מזהה 215248796 ​ שבוע לידה 1 ​ תאריך לידה 2025-09-13 ​ ​…" at bounding box center [328, 224] width 154 height 305
type input "רות יצחקי"
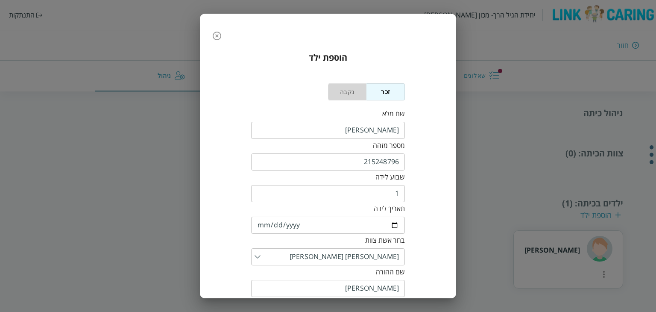
click at [355, 94] on button "נקבה" at bounding box center [347, 91] width 39 height 17
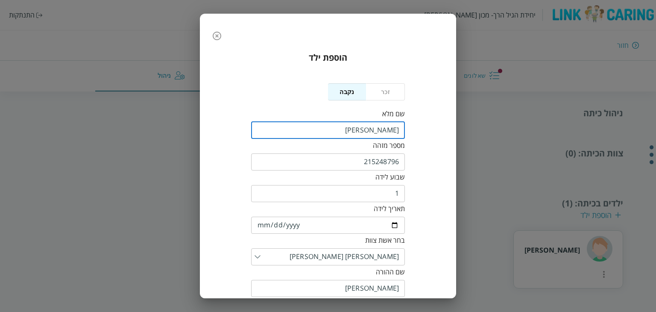
drag, startPoint x: 360, startPoint y: 132, endPoint x: 420, endPoint y: 132, distance: 59.8
click at [420, 132] on div "הוספת ילד נקבה זכר שם מלא ​ מספר מזהה 215248796 ​ שבוע לידה 1 ​ תאריך לידה 2025…" at bounding box center [327, 218] width 239 height 349
type input "a"
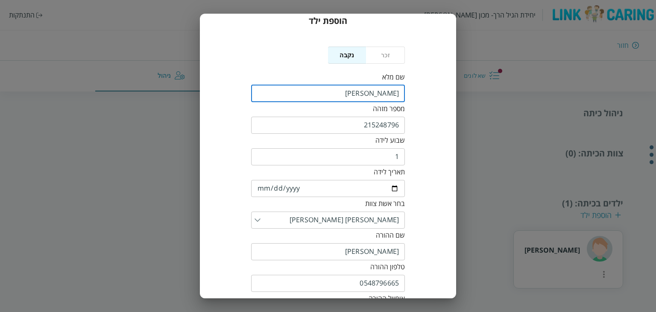
scroll to position [102, 0]
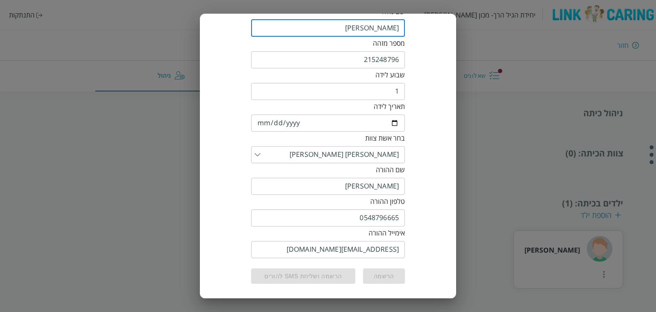
type input "שולי גל"
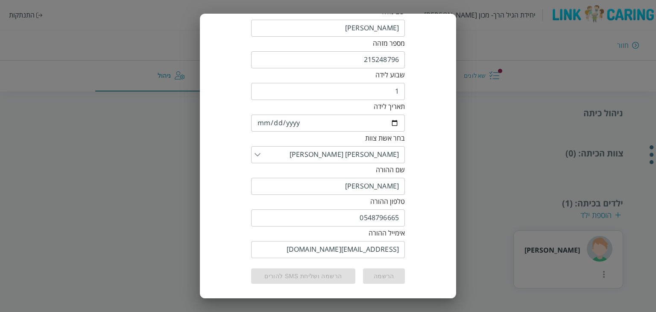
drag, startPoint x: 386, startPoint y: 275, endPoint x: 305, endPoint y: 274, distance: 80.8
click at [386, 275] on div "הרשמה הרשמה ושליחת sms להורים" at bounding box center [328, 276] width 154 height 16
click at [301, 274] on div "הרשמה הרשמה ושליחת sms להורים" at bounding box center [328, 276] width 154 height 16
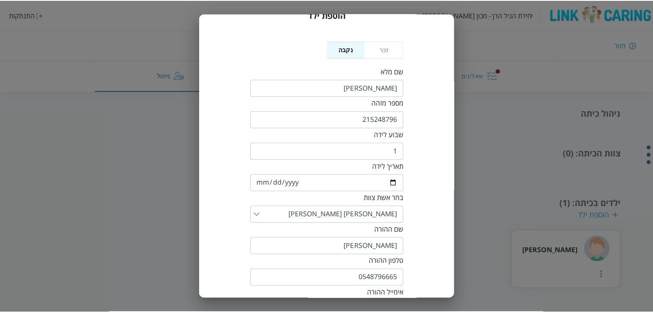
scroll to position [0, 0]
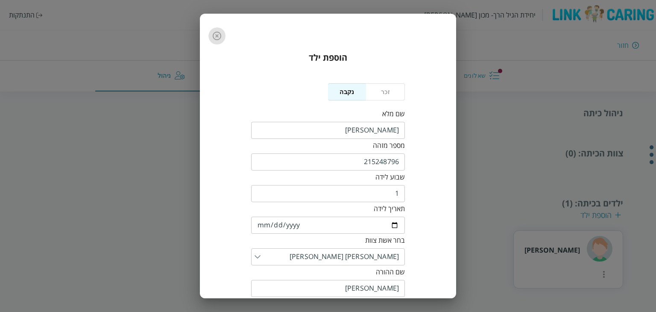
click at [219, 38] on icon "button" at bounding box center [217, 36] width 10 height 10
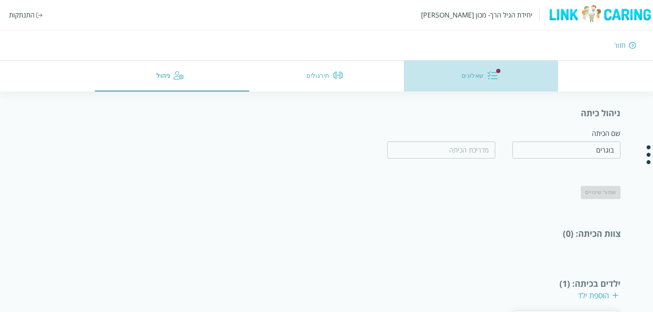
click at [458, 81] on button "שאלונים" at bounding box center [481, 76] width 155 height 31
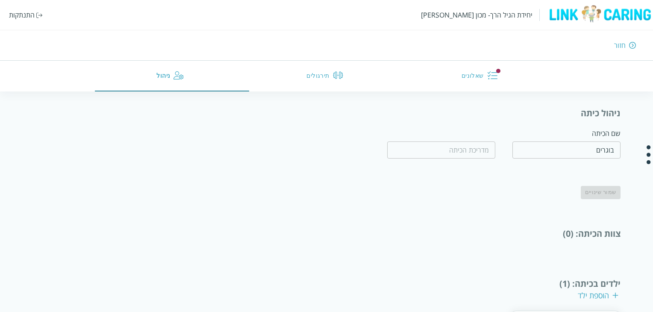
click at [271, 76] on button "תירגולים" at bounding box center [326, 76] width 155 height 31
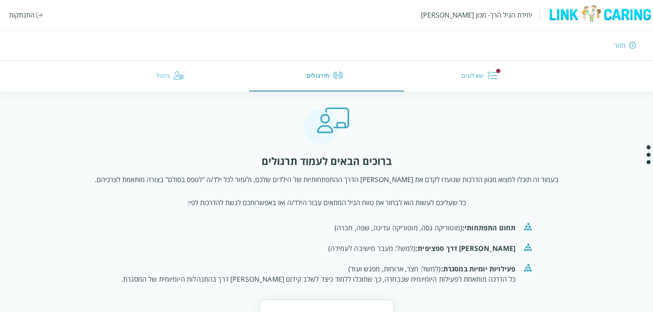
click at [446, 72] on button "שאלונים" at bounding box center [481, 76] width 155 height 31
